Goal: Answer question/provide support: Share knowledge or assist other users

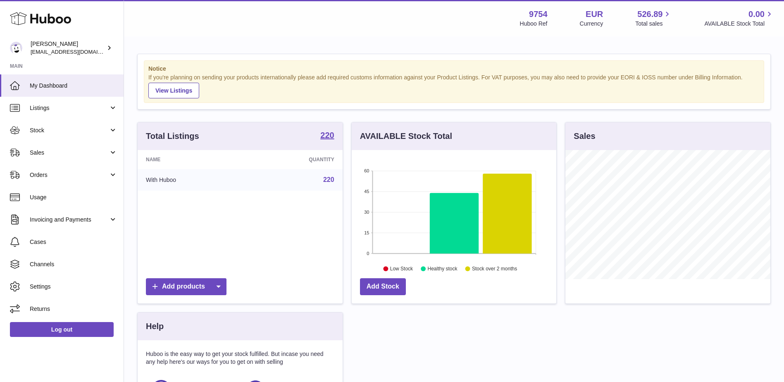
scroll to position [129, 205]
click at [45, 175] on span "Orders" at bounding box center [69, 175] width 79 height 8
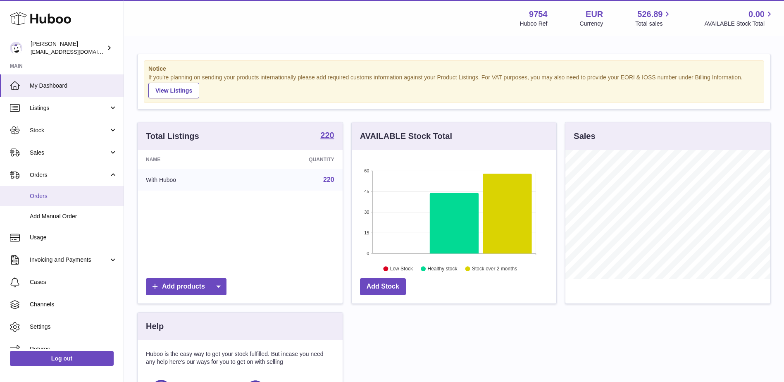
click at [47, 195] on span "Orders" at bounding box center [74, 196] width 88 height 8
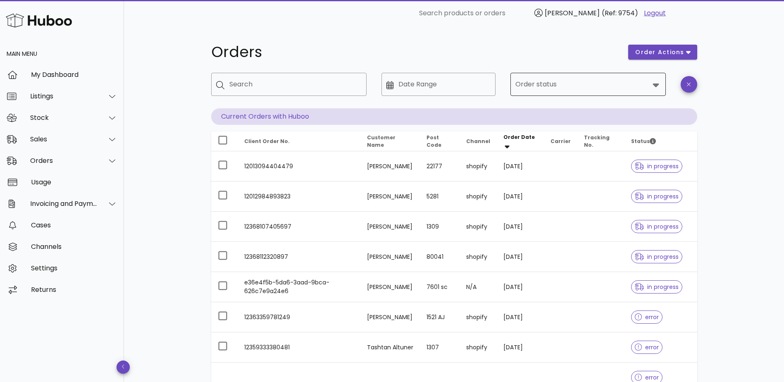
click at [571, 93] on div at bounding box center [582, 84] width 134 height 20
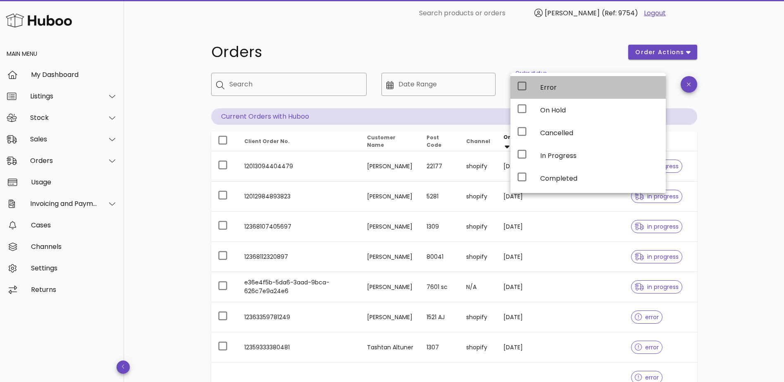
click at [538, 94] on div "Error" at bounding box center [587, 87] width 155 height 23
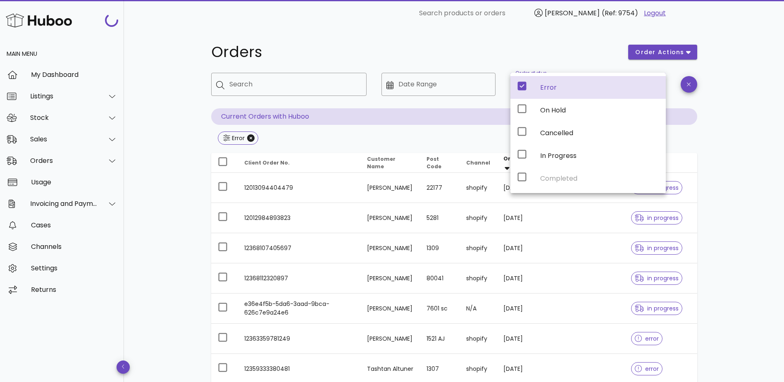
click at [753, 173] on div "Orders order actions ​ Search ​ Date Range ​ Order status Error Current Orders …" at bounding box center [454, 310] width 660 height 569
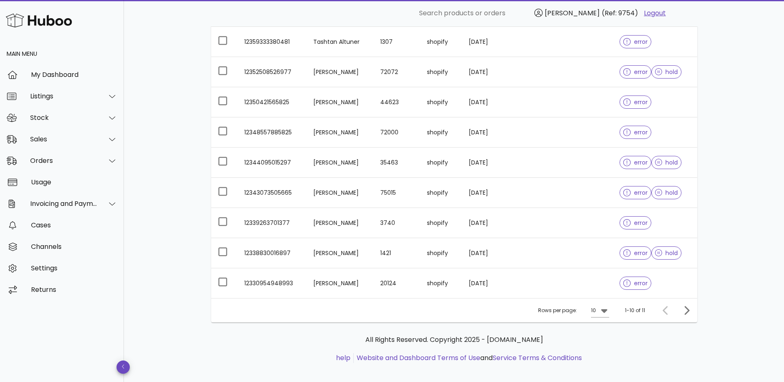
scroll to position [183, 0]
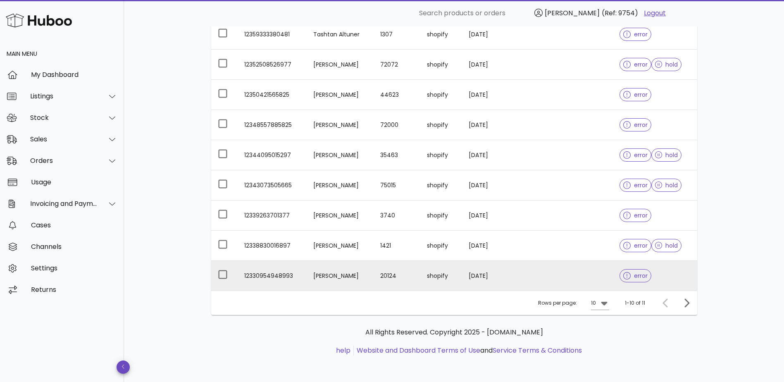
click at [373, 275] on td "[PERSON_NAME]" at bounding box center [340, 276] width 67 height 30
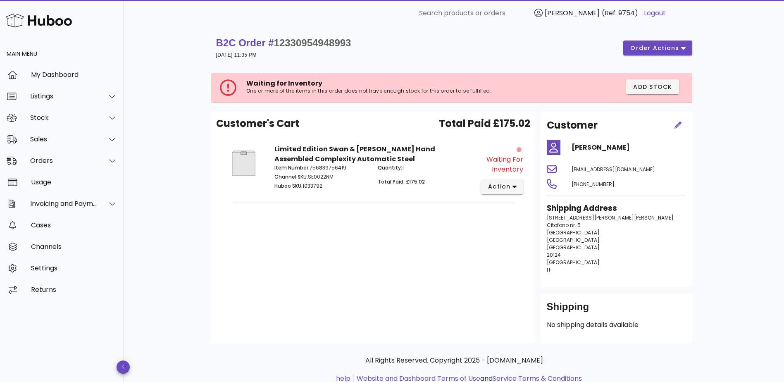
drag, startPoint x: 649, startPoint y: 168, endPoint x: 571, endPoint y: 171, distance: 78.2
click at [571, 171] on div "[EMAIL_ADDRESS][DOMAIN_NAME]" at bounding box center [628, 169] width 124 height 20
copy span "[EMAIL_ADDRESS][DOMAIN_NAME]"
drag, startPoint x: 621, startPoint y: 146, endPoint x: 570, endPoint y: 147, distance: 51.2
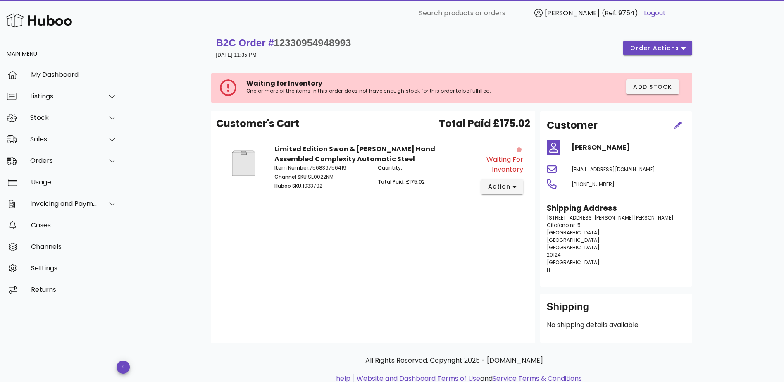
click at [570, 147] on div "[PERSON_NAME]" at bounding box center [628, 148] width 124 height 20
copy h4 "[PERSON_NAME]"
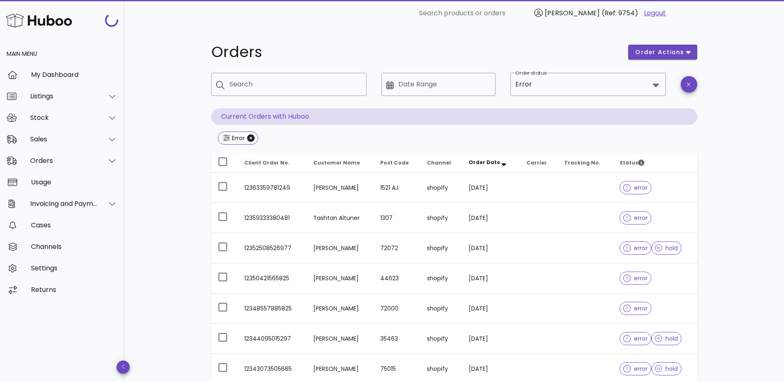
scroll to position [183, 0]
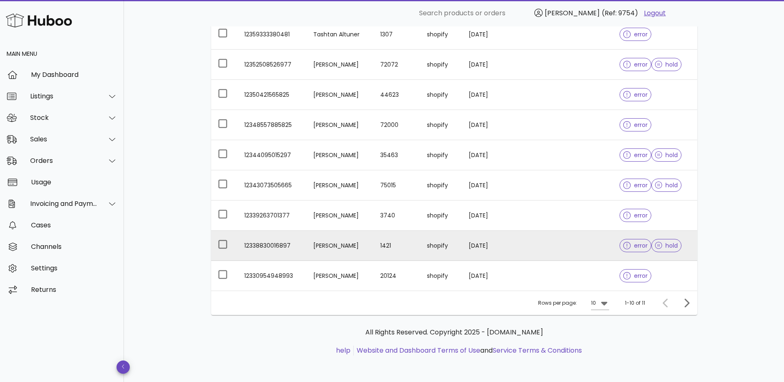
click at [352, 246] on td "[PERSON_NAME]" at bounding box center [340, 246] width 67 height 30
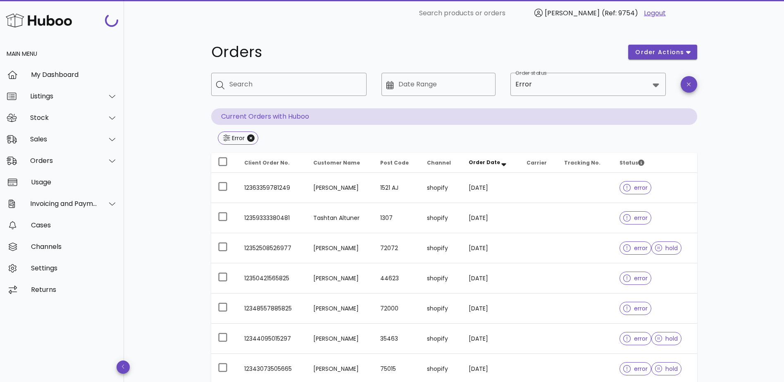
scroll to position [183, 0]
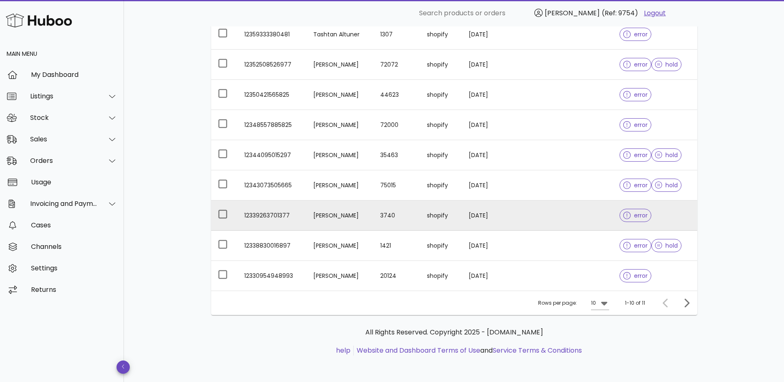
click at [354, 212] on td "[PERSON_NAME]" at bounding box center [340, 215] width 67 height 30
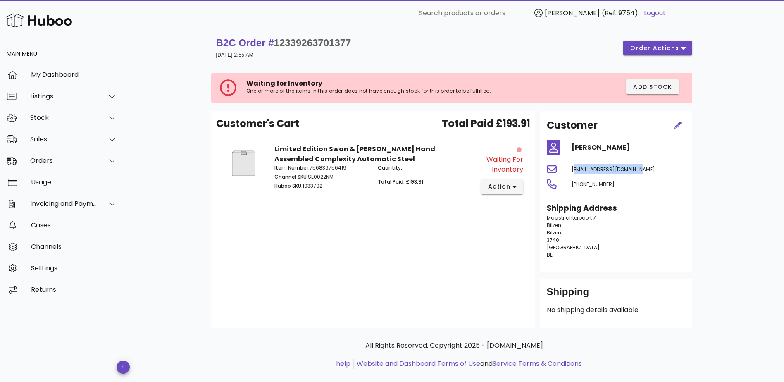
drag, startPoint x: 638, startPoint y: 168, endPoint x: 572, endPoint y: 167, distance: 65.3
click at [572, 167] on div "[EMAIL_ADDRESS][DOMAIN_NAME]" at bounding box center [628, 169] width 124 height 20
copy span "[EMAIL_ADDRESS][DOMAIN_NAME]"
drag, startPoint x: 645, startPoint y: 145, endPoint x: 572, endPoint y: 147, distance: 73.1
click at [572, 147] on h4 "[PERSON_NAME]" at bounding box center [628, 148] width 114 height 10
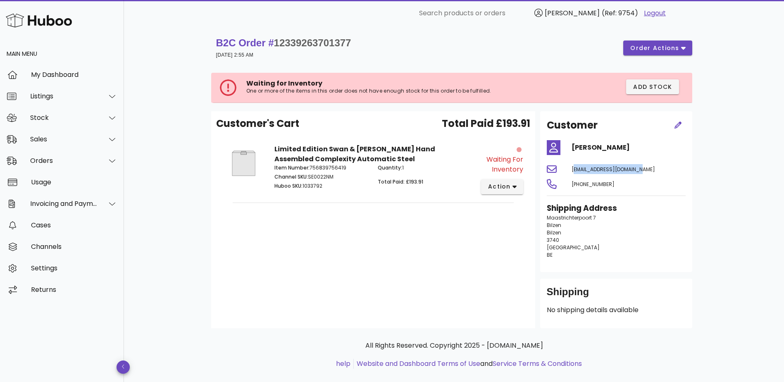
copy h4 "[PERSON_NAME]"
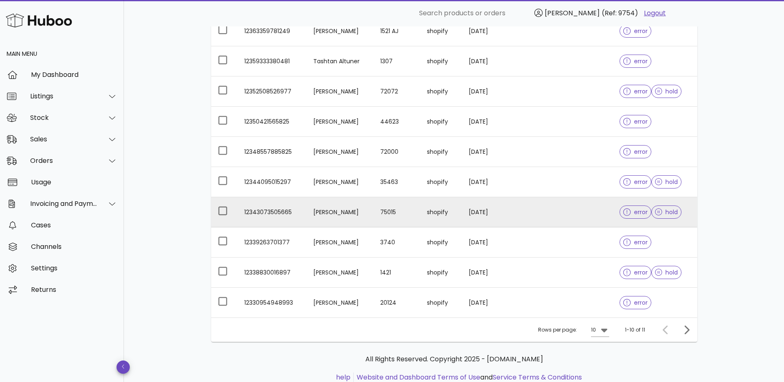
scroll to position [142, 0]
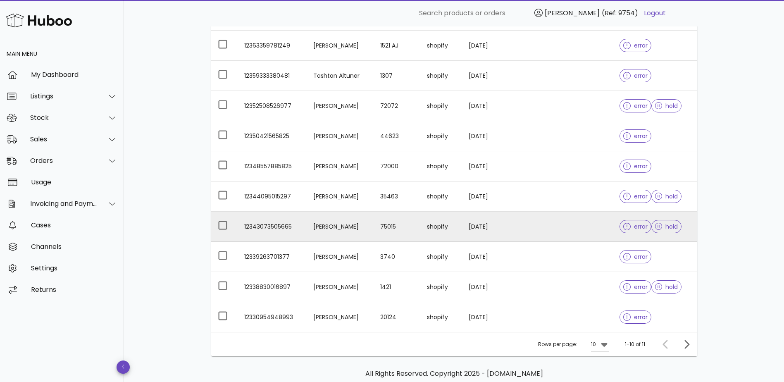
click at [342, 224] on td "[PERSON_NAME]" at bounding box center [340, 227] width 67 height 30
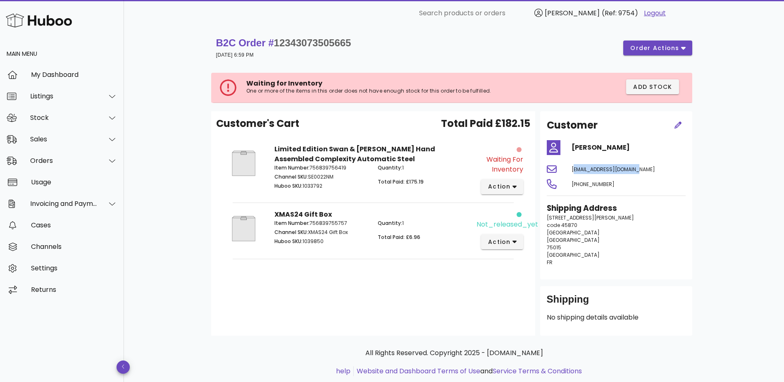
drag, startPoint x: 633, startPoint y: 170, endPoint x: 571, endPoint y: 170, distance: 61.1
click at [571, 170] on div "[EMAIL_ADDRESS][DOMAIN_NAME]" at bounding box center [628, 169] width 124 height 20
copy span "[EMAIL_ADDRESS][DOMAIN_NAME]"
drag, startPoint x: 649, startPoint y: 144, endPoint x: 572, endPoint y: 146, distance: 77.7
click at [572, 146] on h4 "[PERSON_NAME]" at bounding box center [628, 148] width 114 height 10
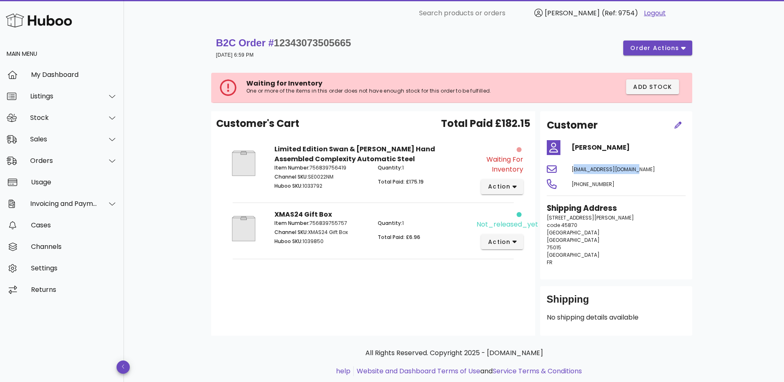
copy h4 "[PERSON_NAME]"
drag, startPoint x: 631, startPoint y: 169, endPoint x: 572, endPoint y: 172, distance: 58.7
click at [572, 172] on div "[EMAIL_ADDRESS][DOMAIN_NAME]" at bounding box center [628, 169] width 124 height 20
copy span "[EMAIL_ADDRESS][DOMAIN_NAME]"
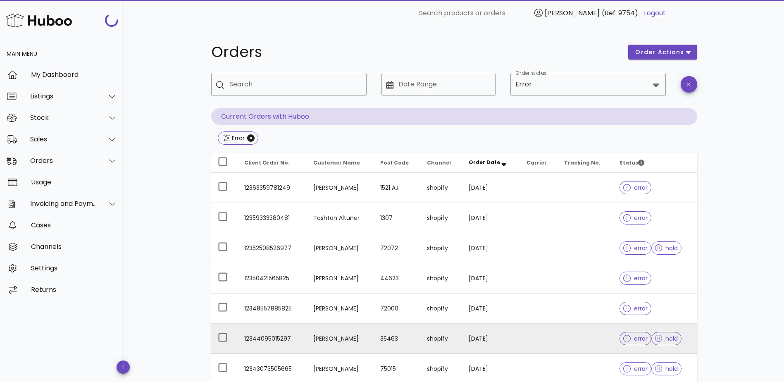
scroll to position [142, 0]
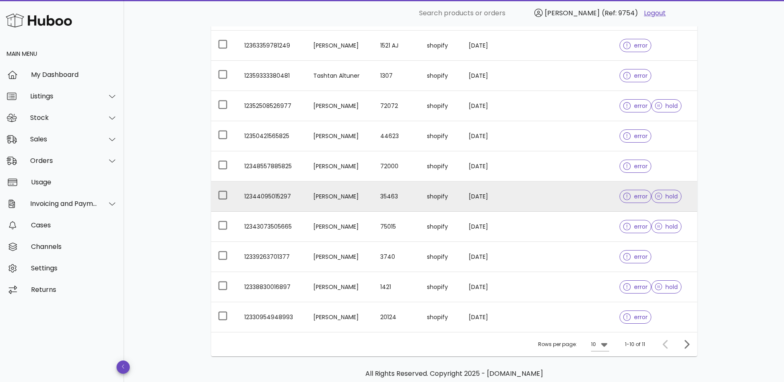
click at [349, 195] on td "[PERSON_NAME]" at bounding box center [340, 196] width 67 height 30
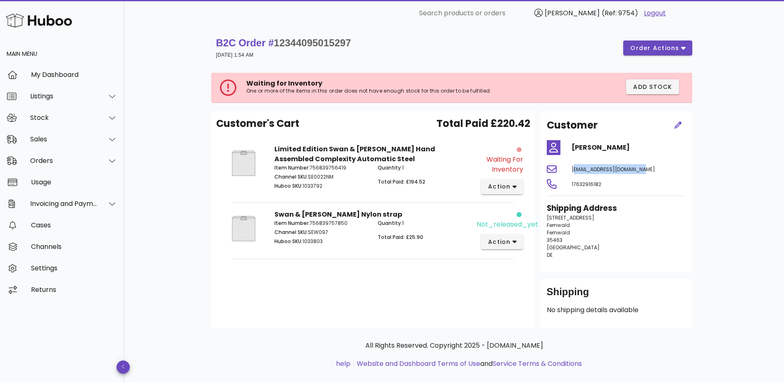
drag, startPoint x: 638, startPoint y: 170, endPoint x: 568, endPoint y: 170, distance: 70.7
click at [568, 170] on div "[EMAIL_ADDRESS][DOMAIN_NAME]" at bounding box center [628, 169] width 124 height 20
copy span "[EMAIL_ADDRESS][DOMAIN_NAME]"
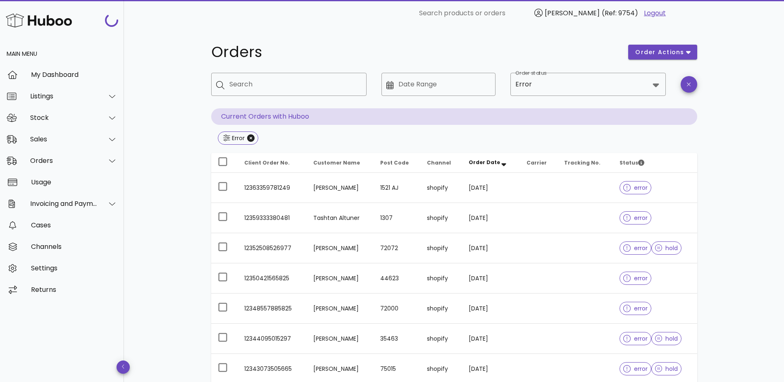
scroll to position [142, 0]
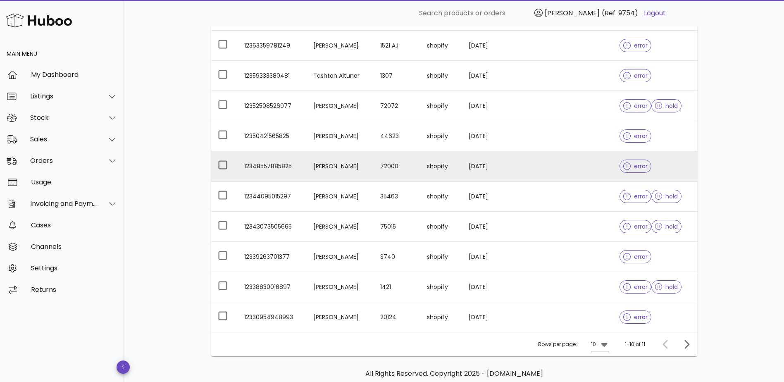
click at [369, 170] on td "[PERSON_NAME]" at bounding box center [340, 166] width 67 height 30
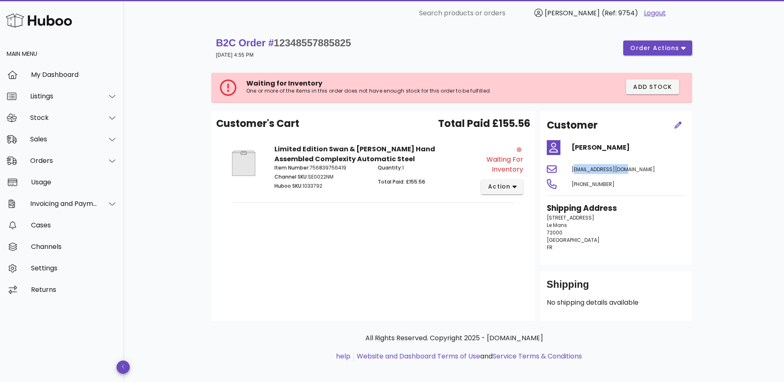
drag, startPoint x: 628, startPoint y: 169, endPoint x: 572, endPoint y: 170, distance: 56.2
click at [572, 170] on div "[EMAIL_ADDRESS][DOMAIN_NAME]" at bounding box center [628, 169] width 124 height 20
copy span "[EMAIL_ADDRESS][DOMAIN_NAME]"
drag, startPoint x: 587, startPoint y: 150, endPoint x: 572, endPoint y: 149, distance: 14.5
click at [572, 149] on h4 "[PERSON_NAME]" at bounding box center [628, 148] width 114 height 10
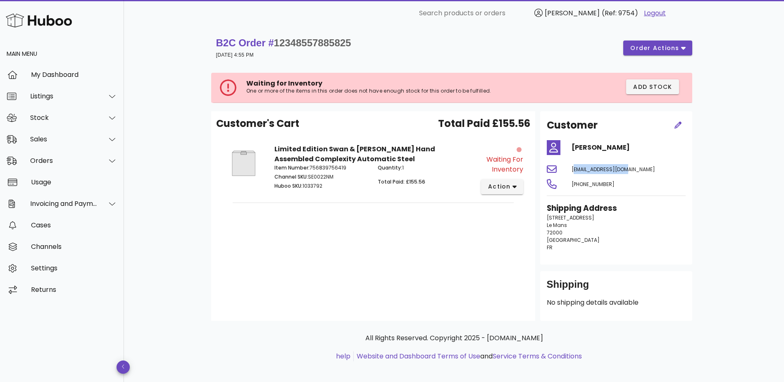
drag, startPoint x: 612, startPoint y: 167, endPoint x: 570, endPoint y: 166, distance: 42.2
click at [570, 166] on div "[EMAIL_ADDRESS][DOMAIN_NAME]" at bounding box center [628, 169] width 124 height 20
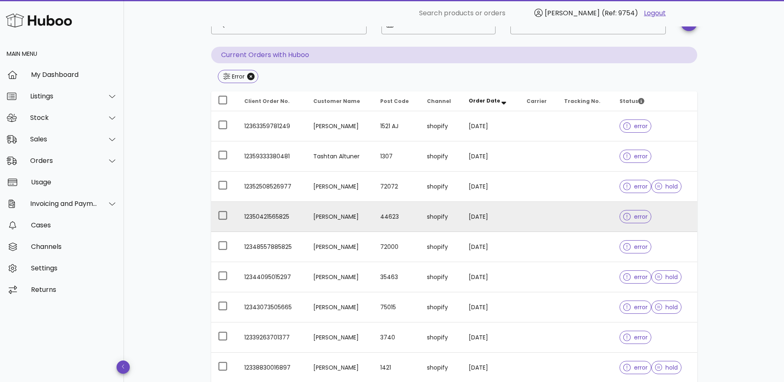
scroll to position [59, 0]
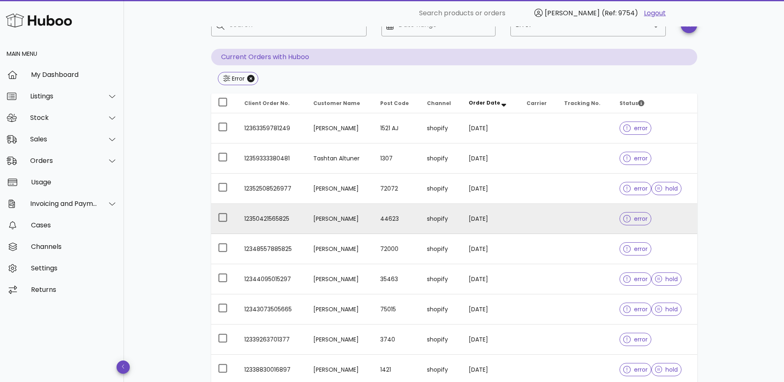
click at [348, 213] on td "[PERSON_NAME]" at bounding box center [340, 219] width 67 height 30
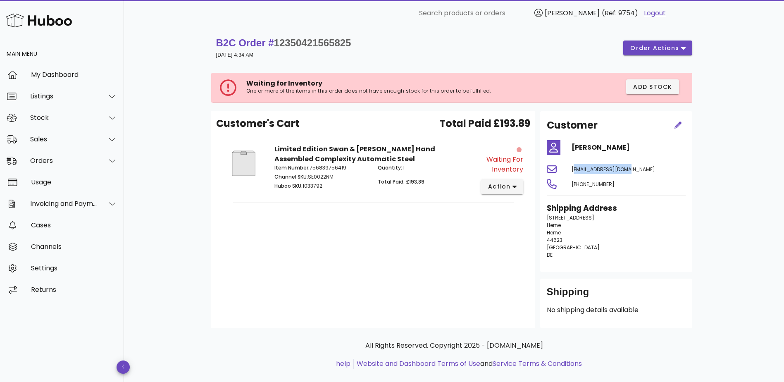
drag, startPoint x: 627, startPoint y: 170, endPoint x: 572, endPoint y: 171, distance: 55.0
click at [572, 171] on div "[EMAIL_ADDRESS][DOMAIN_NAME]" at bounding box center [628, 169] width 124 height 20
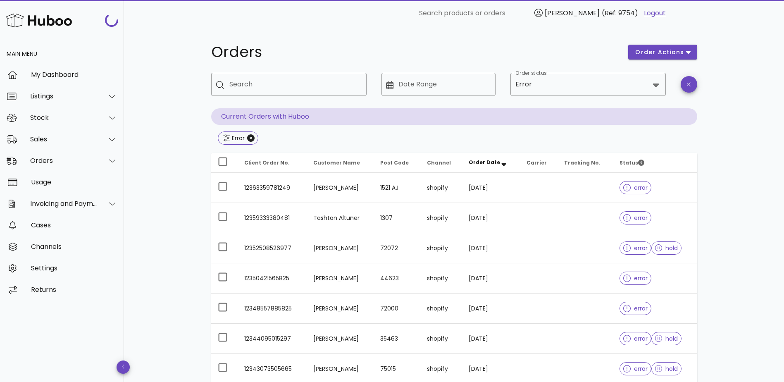
scroll to position [59, 0]
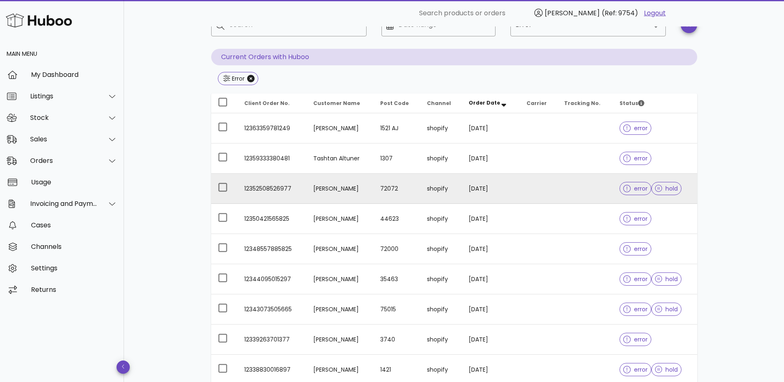
click at [335, 187] on td "[PERSON_NAME]" at bounding box center [340, 189] width 67 height 30
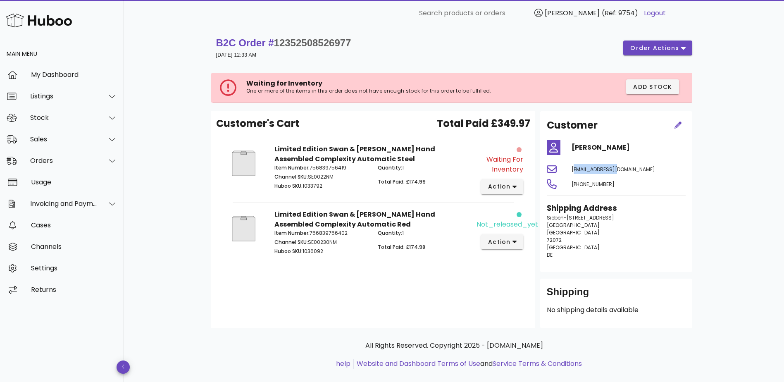
drag, startPoint x: 611, startPoint y: 170, endPoint x: 570, endPoint y: 169, distance: 40.9
click at [570, 169] on div "[EMAIL_ADDRESS][DOMAIN_NAME]" at bounding box center [628, 169] width 124 height 20
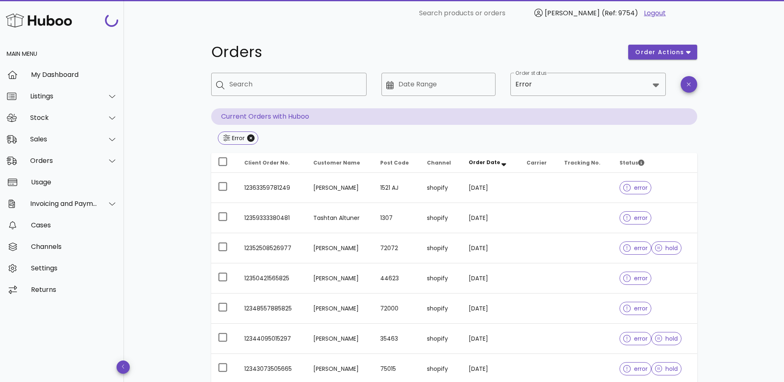
scroll to position [59, 0]
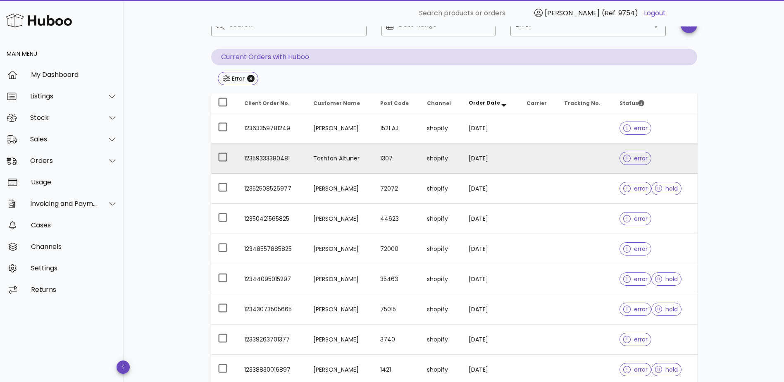
click at [336, 159] on td "Tashtan Altuner" at bounding box center [340, 158] width 67 height 30
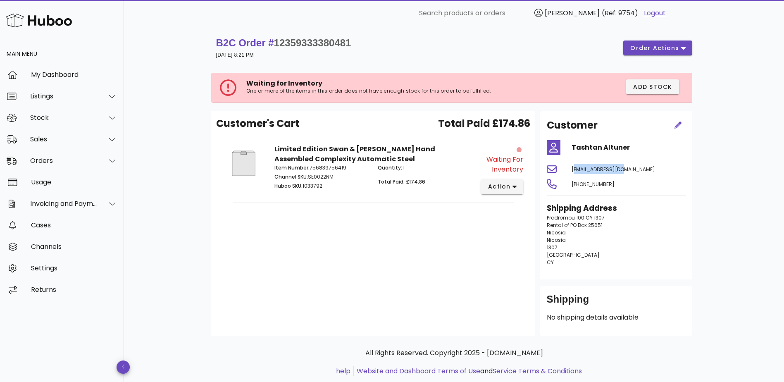
drag, startPoint x: 627, startPoint y: 166, endPoint x: 571, endPoint y: 167, distance: 55.4
click at [571, 167] on div "[EMAIL_ADDRESS][DOMAIN_NAME]" at bounding box center [628, 169] width 124 height 20
drag, startPoint x: 571, startPoint y: 167, endPoint x: 573, endPoint y: 148, distance: 18.7
click at [573, 148] on h4 "Tashtan Altuner" at bounding box center [628, 148] width 114 height 10
drag, startPoint x: 681, startPoint y: 184, endPoint x: 676, endPoint y: 182, distance: 5.8
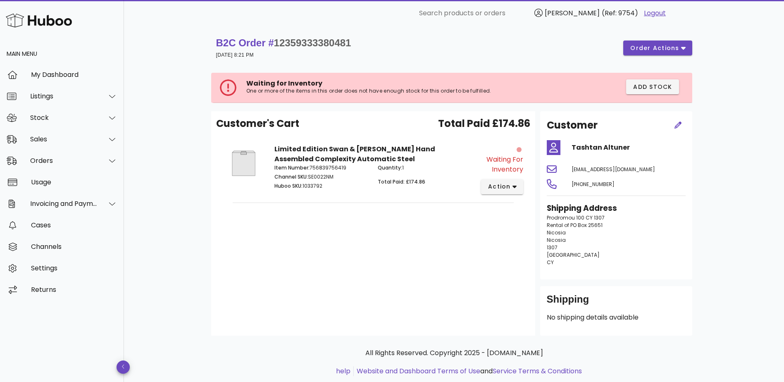
click at [677, 183] on div "[PHONE_NUMBER]" at bounding box center [628, 184] width 124 height 20
drag, startPoint x: 625, startPoint y: 148, endPoint x: 572, endPoint y: 148, distance: 52.9
click at [572, 148] on h4 "Tashtan Altuner" at bounding box center [628, 148] width 114 height 10
drag, startPoint x: 625, startPoint y: 169, endPoint x: 570, endPoint y: 170, distance: 55.4
click at [570, 170] on div "[EMAIL_ADDRESS][DOMAIN_NAME]" at bounding box center [628, 169] width 124 height 20
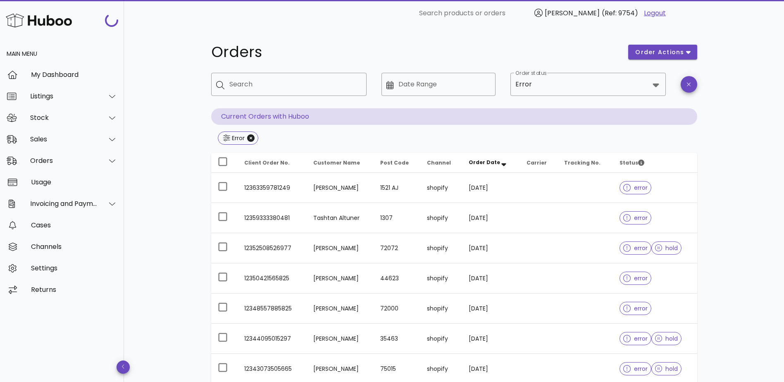
scroll to position [59, 0]
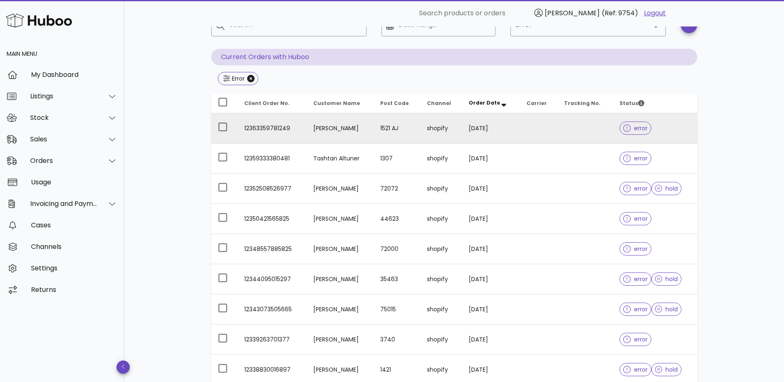
click at [372, 133] on td "[PERSON_NAME]" at bounding box center [340, 128] width 67 height 30
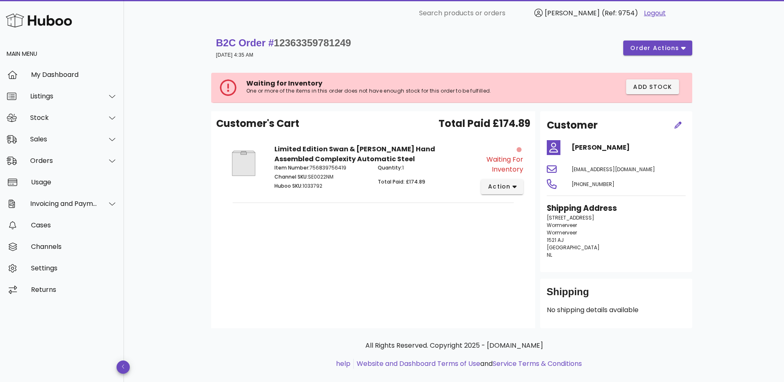
drag, startPoint x: 633, startPoint y: 146, endPoint x: 571, endPoint y: 148, distance: 62.0
click at [571, 148] on h4 "[PERSON_NAME]" at bounding box center [628, 148] width 114 height 10
drag, startPoint x: 617, startPoint y: 172, endPoint x: 571, endPoint y: 172, distance: 45.9
click at [571, 172] on div "[EMAIL_ADDRESS][DOMAIN_NAME]" at bounding box center [628, 169] width 124 height 20
